Goal: Transaction & Acquisition: Obtain resource

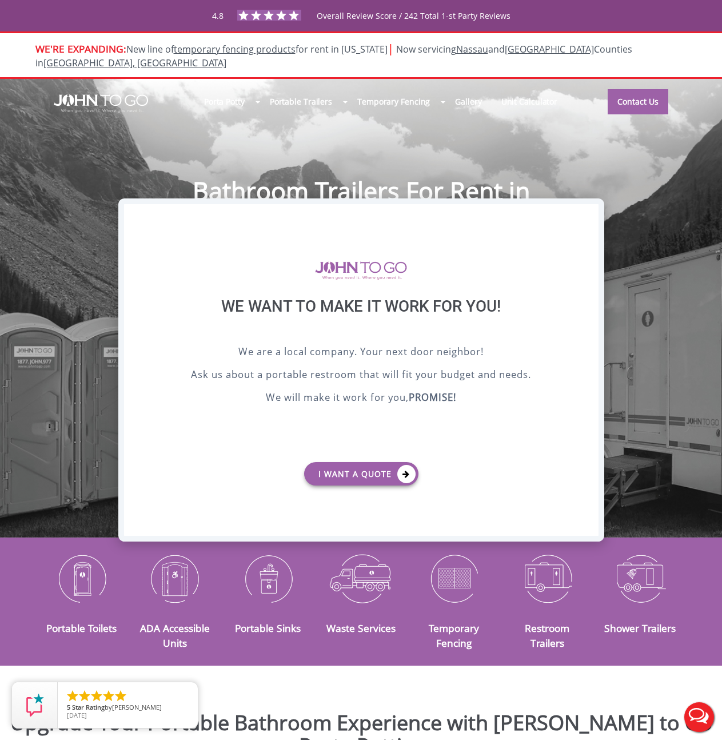
click at [585, 210] on div "X" at bounding box center [590, 213] width 18 height 19
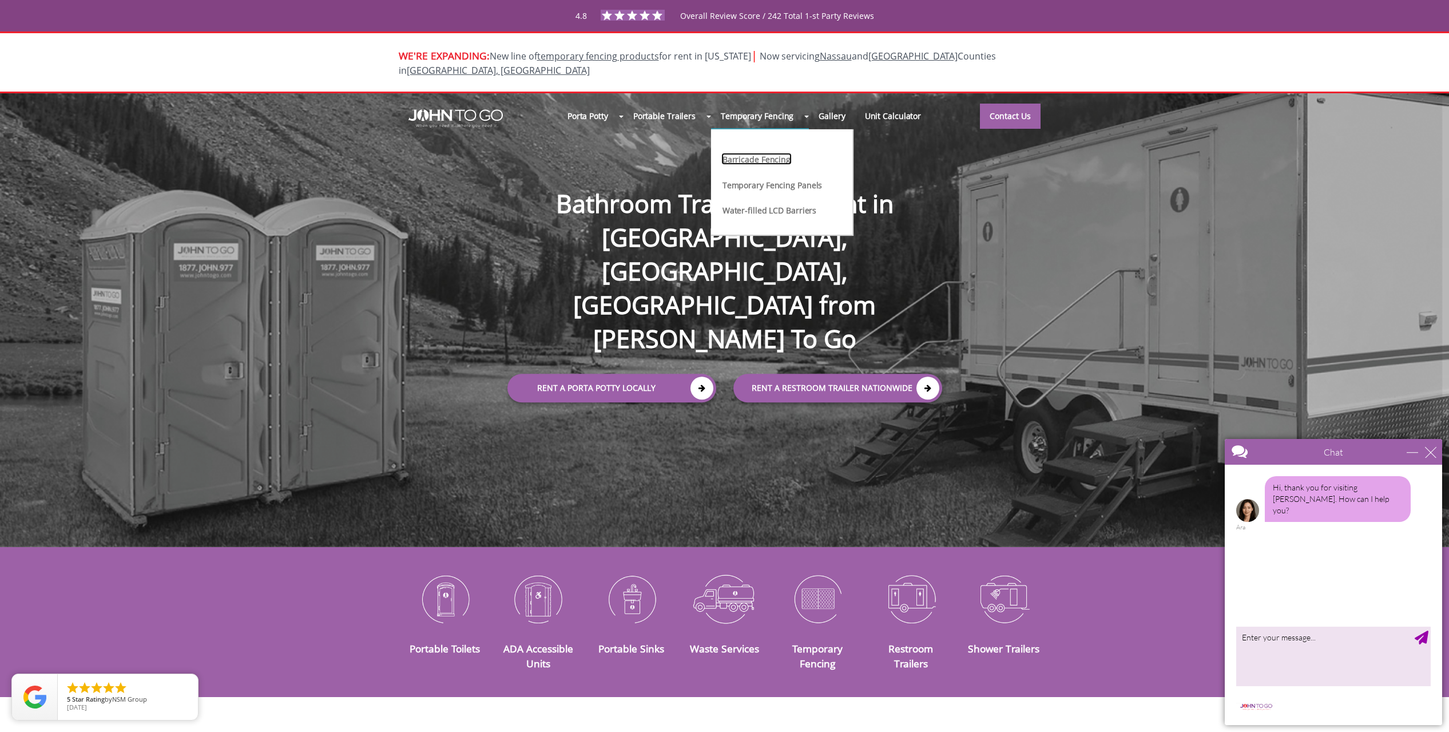
click at [722, 153] on link "Barricade Fencing" at bounding box center [756, 159] width 70 height 12
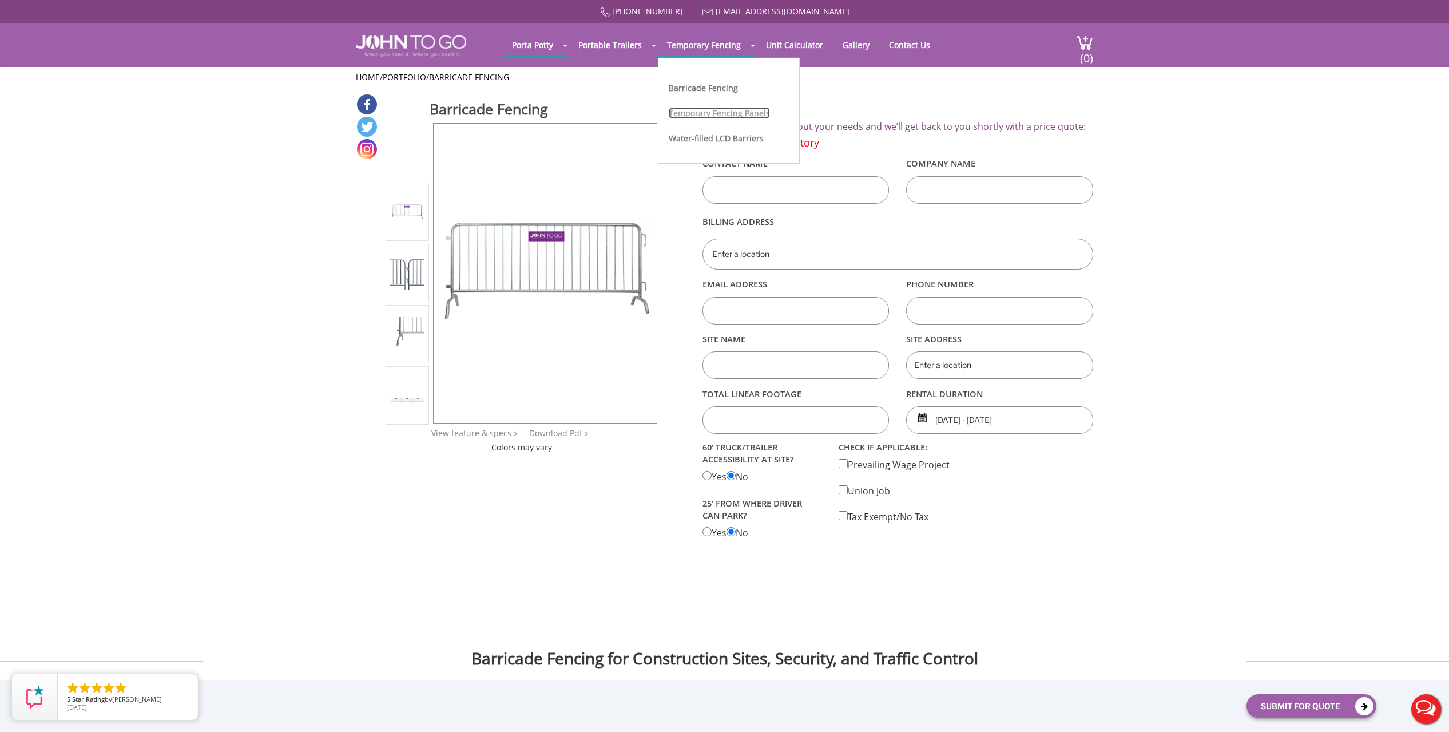
click at [711, 111] on link "Temporary Fencing Panels" at bounding box center [719, 113] width 101 height 11
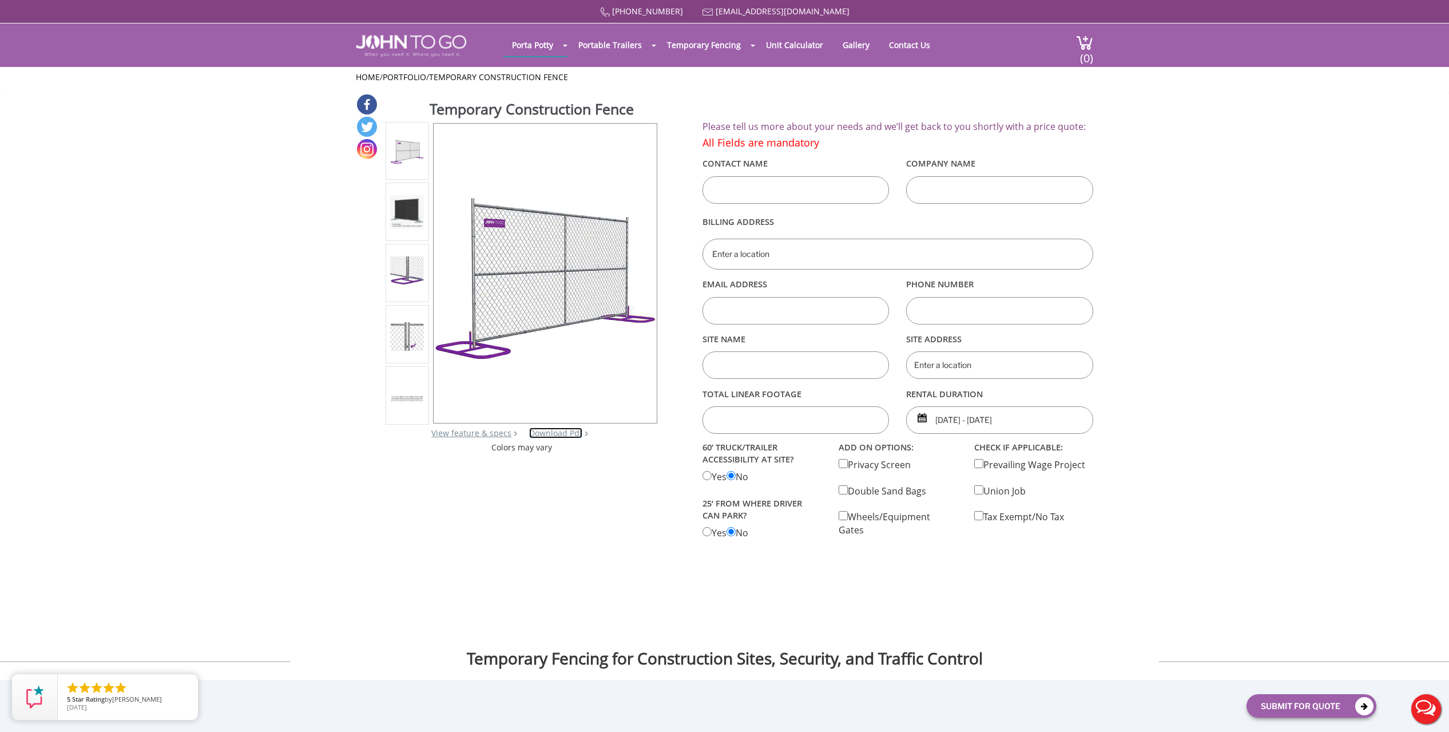
click at [549, 430] on link "Download Pdf" at bounding box center [555, 432] width 53 height 11
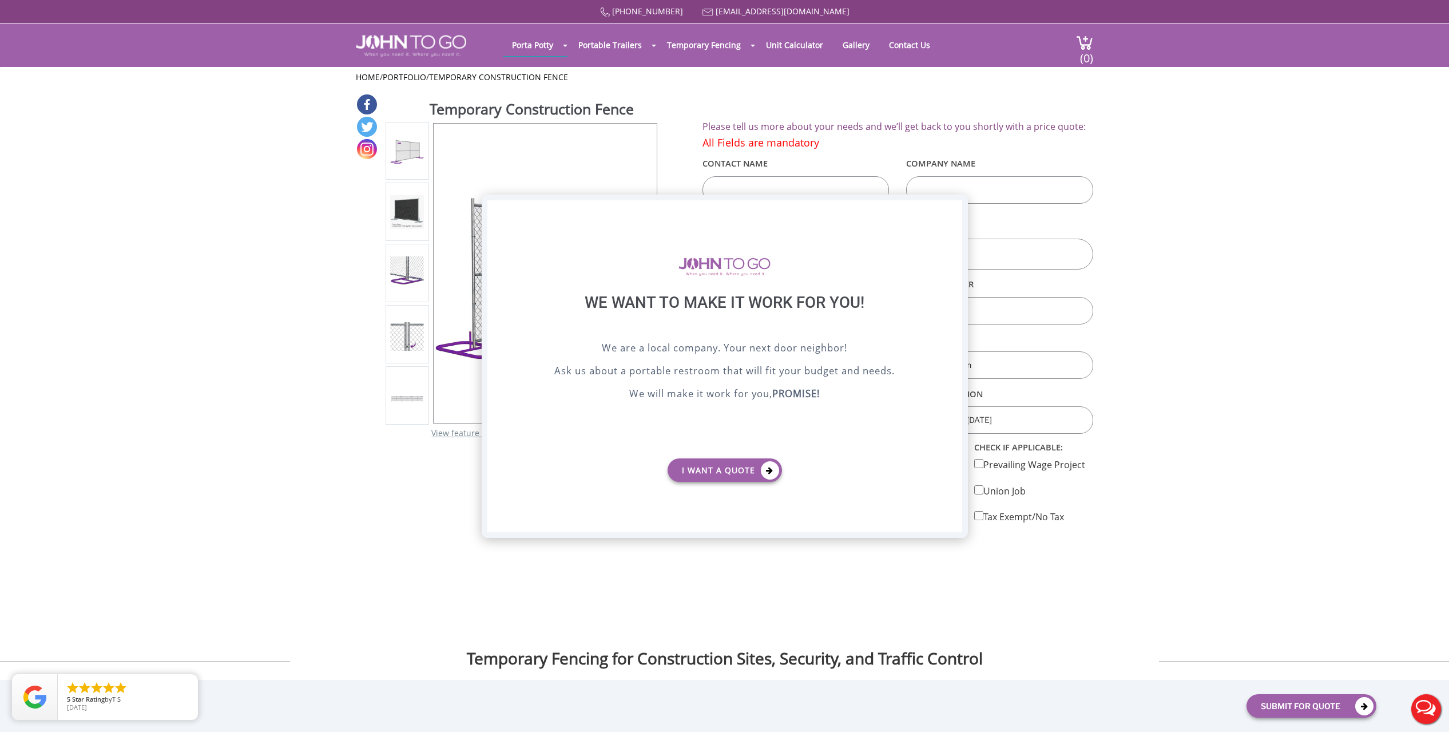
click at [951, 205] on div "X" at bounding box center [953, 209] width 18 height 19
